Goal: Task Accomplishment & Management: Complete application form

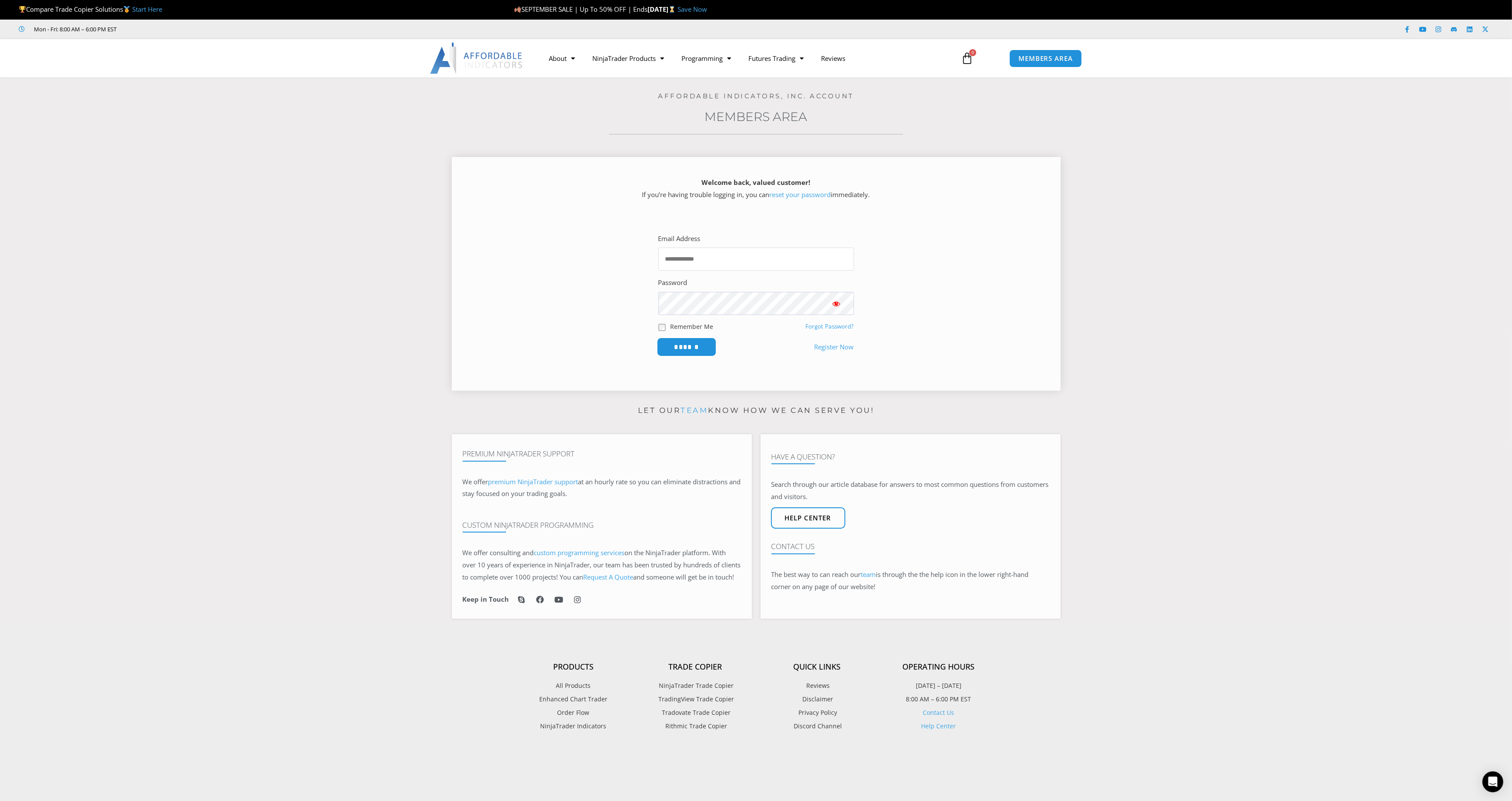
type input "**********"
click at [709, 346] on input "******" at bounding box center [686, 346] width 60 height 19
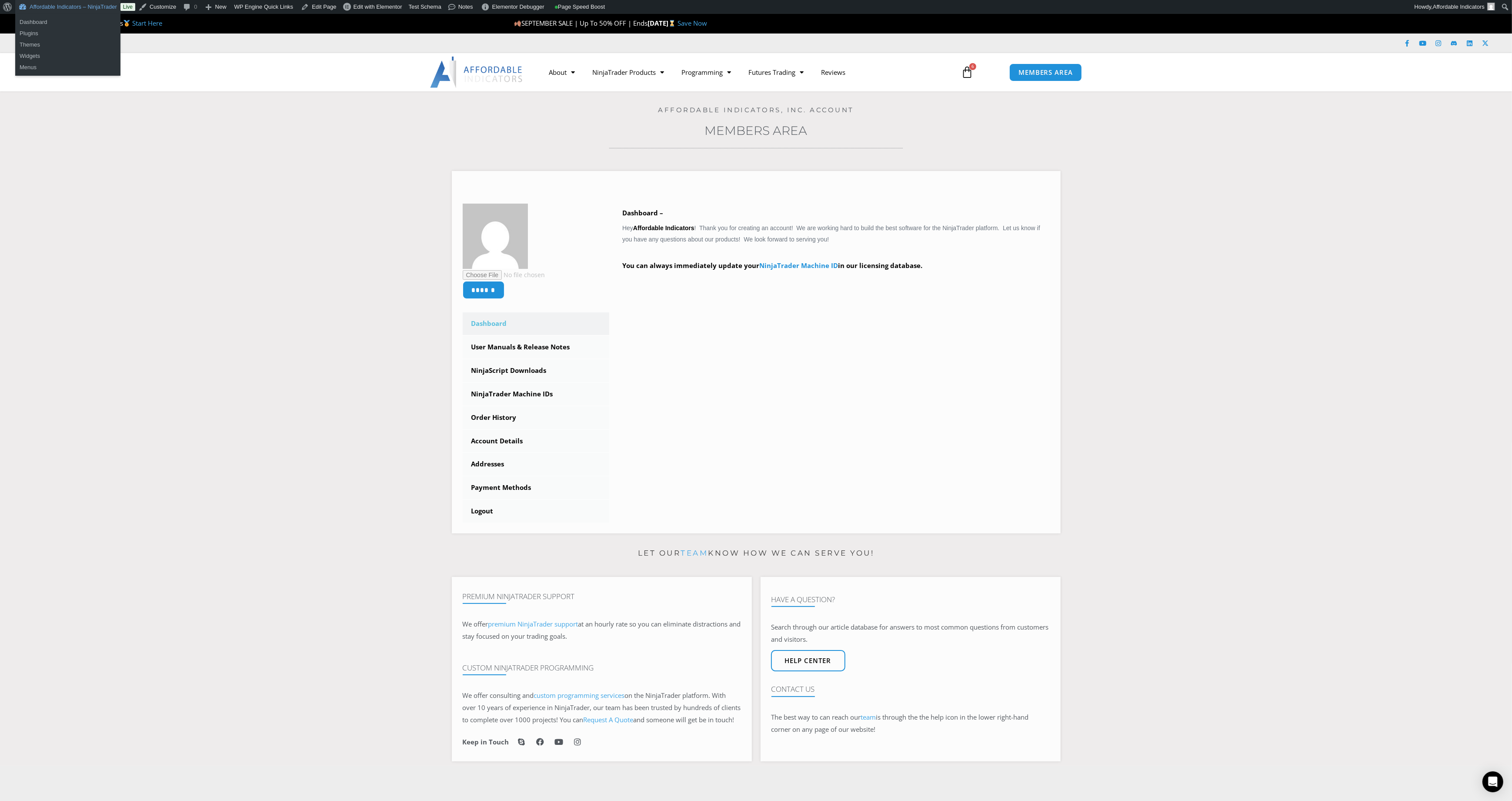
click at [91, 6] on link "Affordable Indicators – NinjaTrader" at bounding box center [68, 6] width 106 height 14
